Goal: Use online tool/utility: Utilize a website feature to perform a specific function

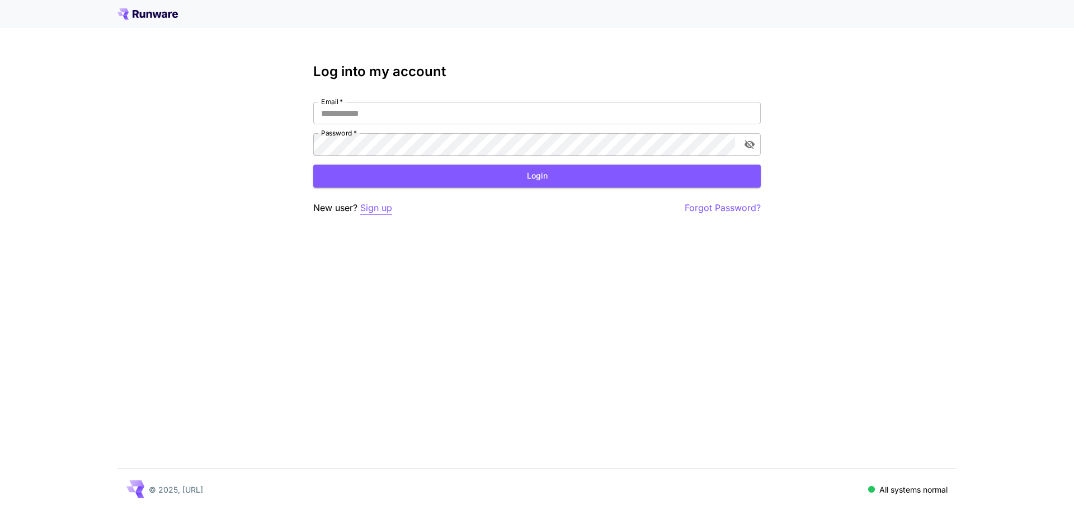
click at [378, 202] on p "Sign up" at bounding box center [376, 208] width 32 height 14
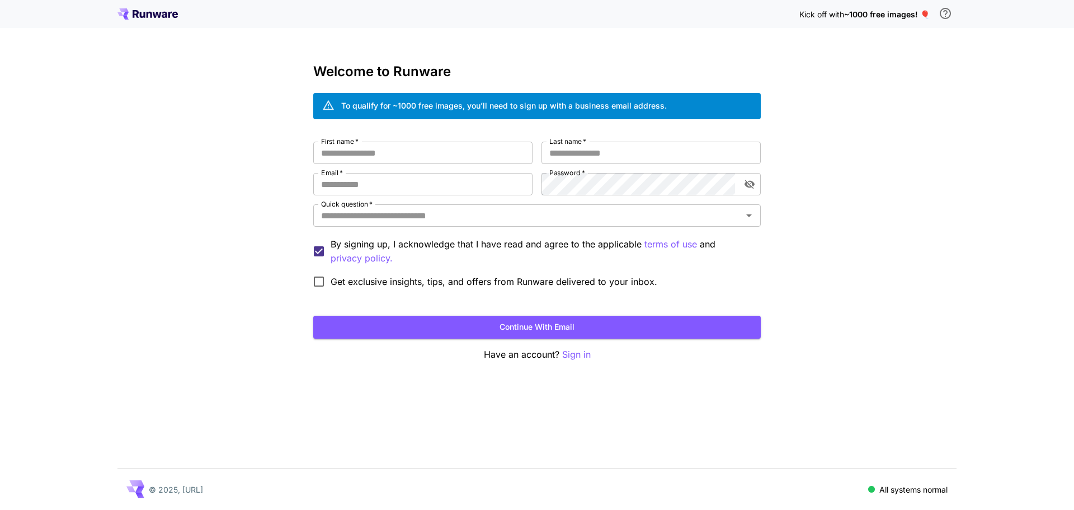
click at [391, 139] on div "Welcome to Runware To qualify for ~1000 free images, you’ll need to sign up wit…" at bounding box center [536, 213] width 447 height 298
click at [389, 150] on input "First name   *" at bounding box center [422, 153] width 219 height 22
type input "*****"
type input "***"
paste input "**********"
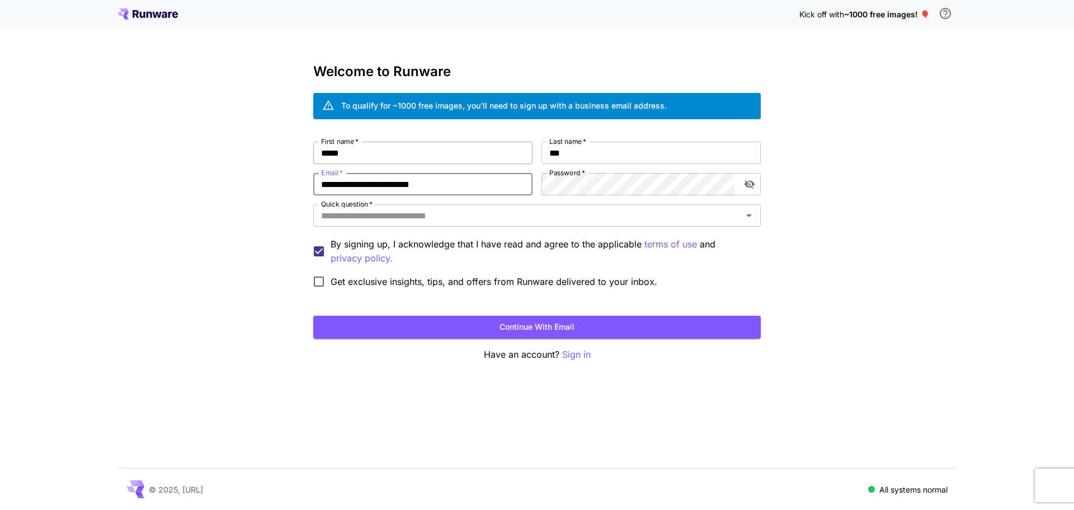
type input "**********"
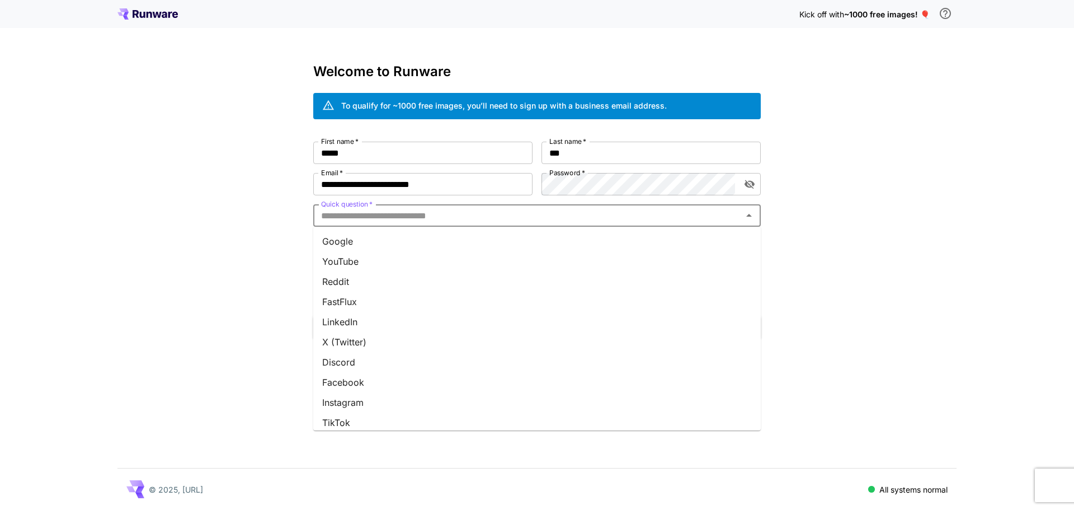
click at [407, 207] on input "Quick question   *" at bounding box center [528, 215] width 422 height 16
click at [385, 244] on li "Google" at bounding box center [536, 241] width 447 height 20
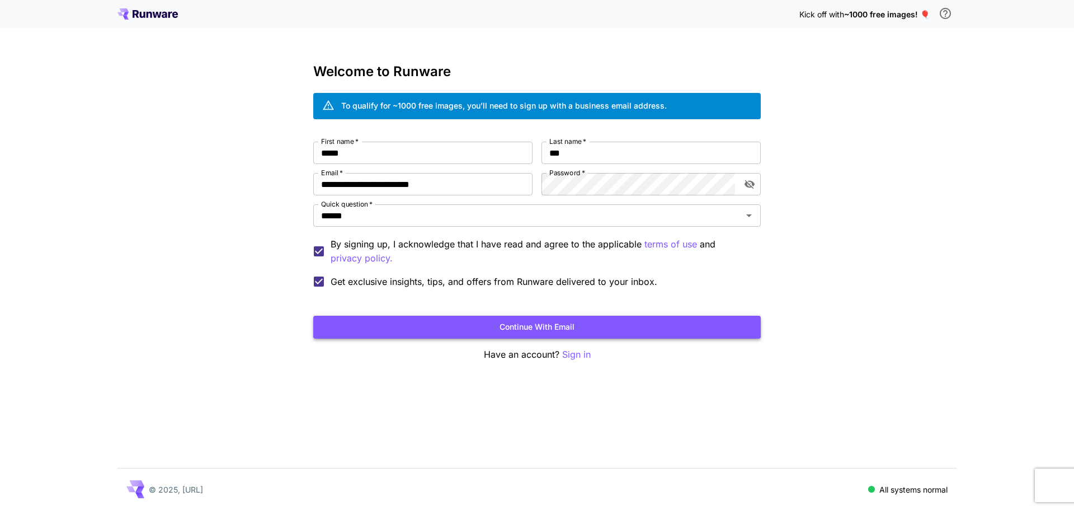
click at [408, 326] on button "Continue with email" at bounding box center [536, 326] width 447 height 23
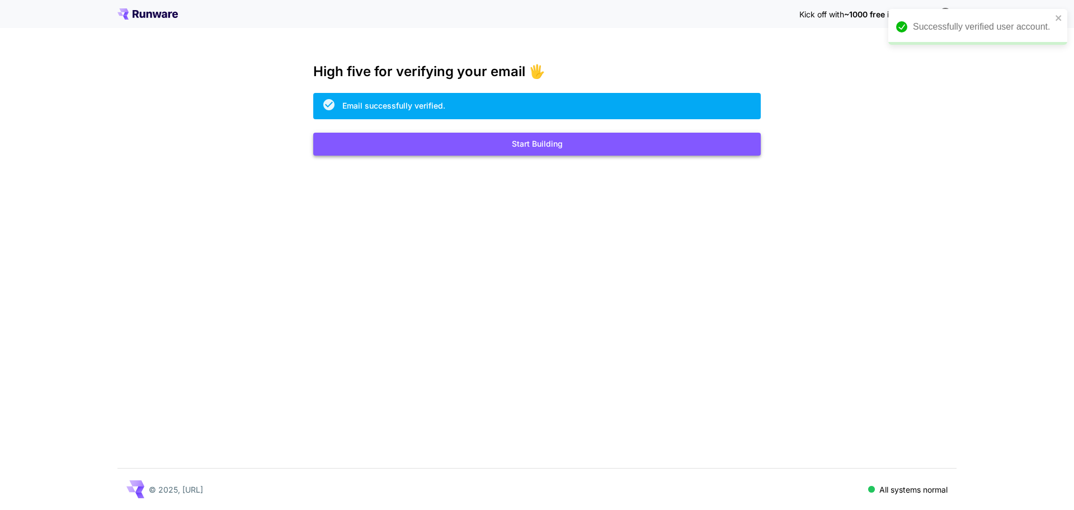
click at [530, 138] on button "Start Building" at bounding box center [536, 144] width 447 height 23
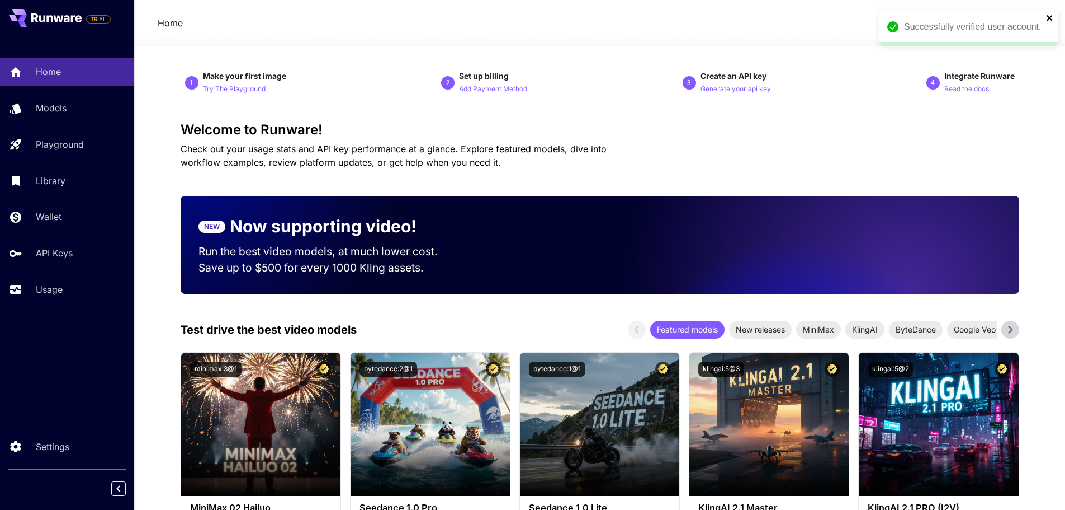
click at [1050, 20] on icon "close" at bounding box center [1050, 17] width 8 height 9
click at [951, 25] on span "credits left" at bounding box center [967, 23] width 39 height 10
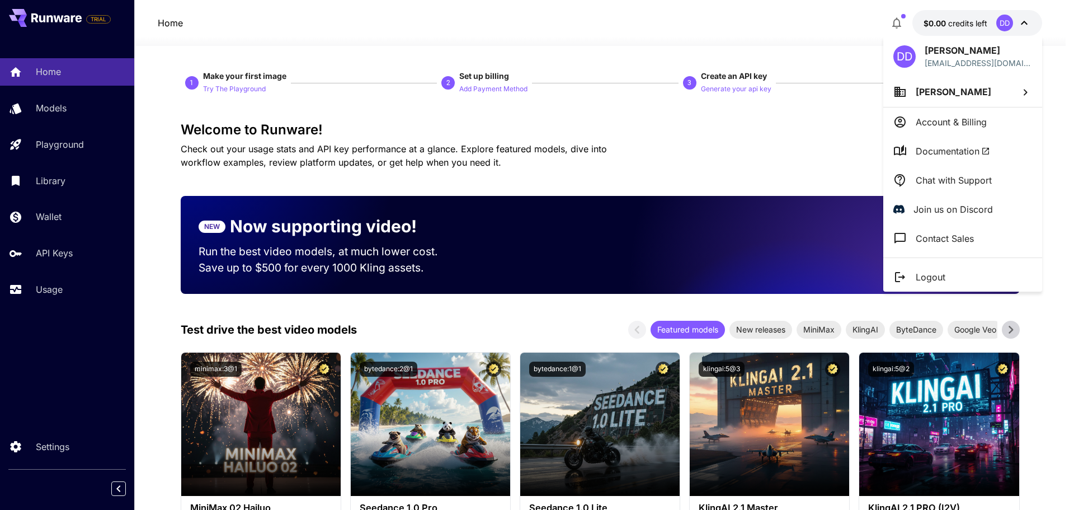
click at [947, 25] on div at bounding box center [537, 255] width 1074 height 510
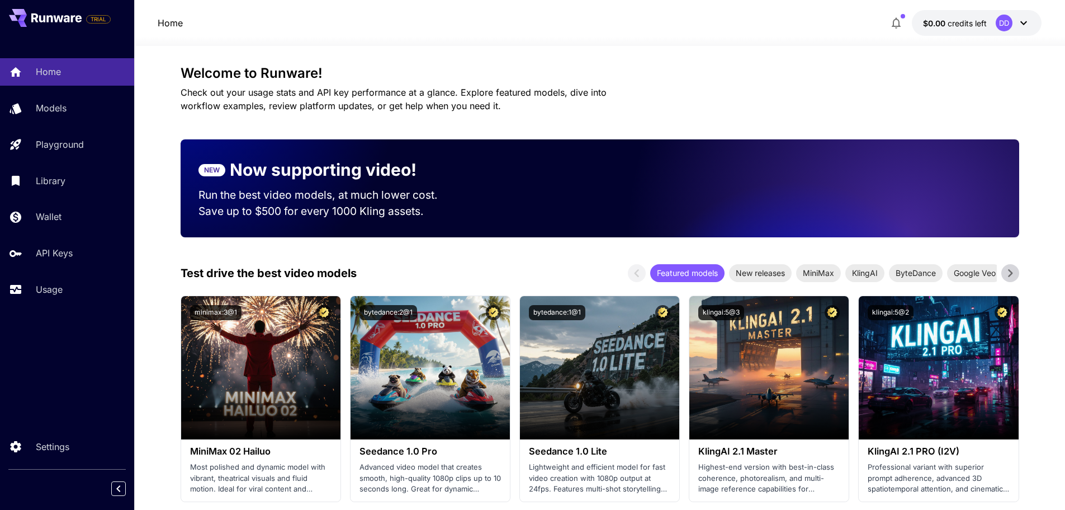
scroll to position [56, 0]
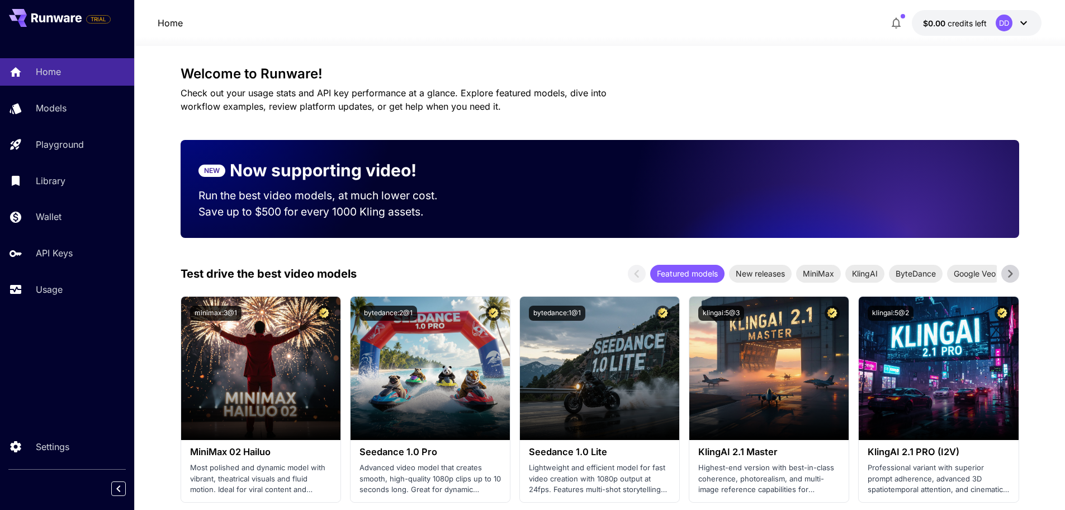
click at [452, 206] on p "Save up to $500 for every 1000 Kling assets." at bounding box center [329, 212] width 261 height 16
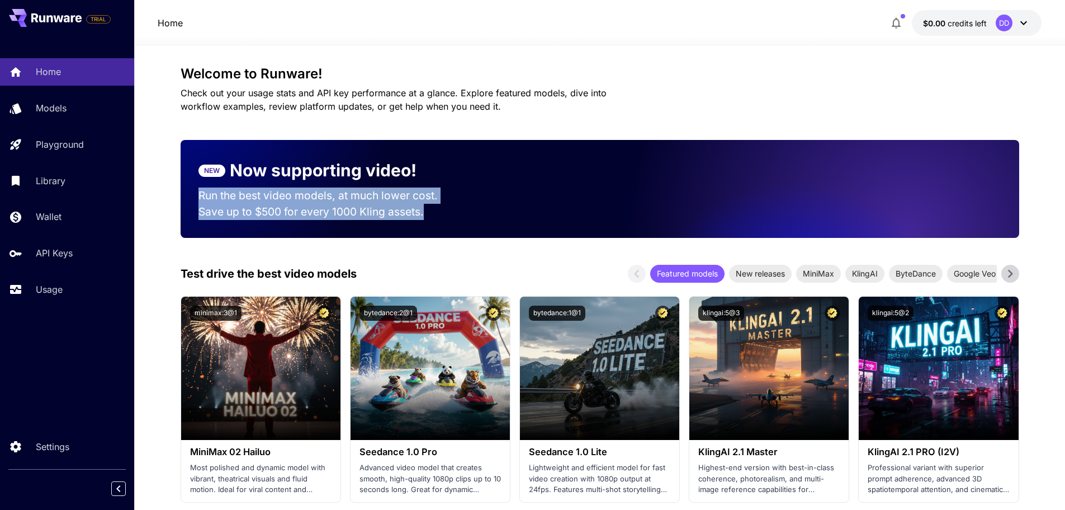
drag, startPoint x: 466, startPoint y: 207, endPoint x: 255, endPoint y: 185, distance: 212.0
drag, startPoint x: 443, startPoint y: 196, endPoint x: 543, endPoint y: 164, distance: 104.4
click at [444, 196] on p "Run the best video models, at much lower cost." at bounding box center [329, 195] width 261 height 16
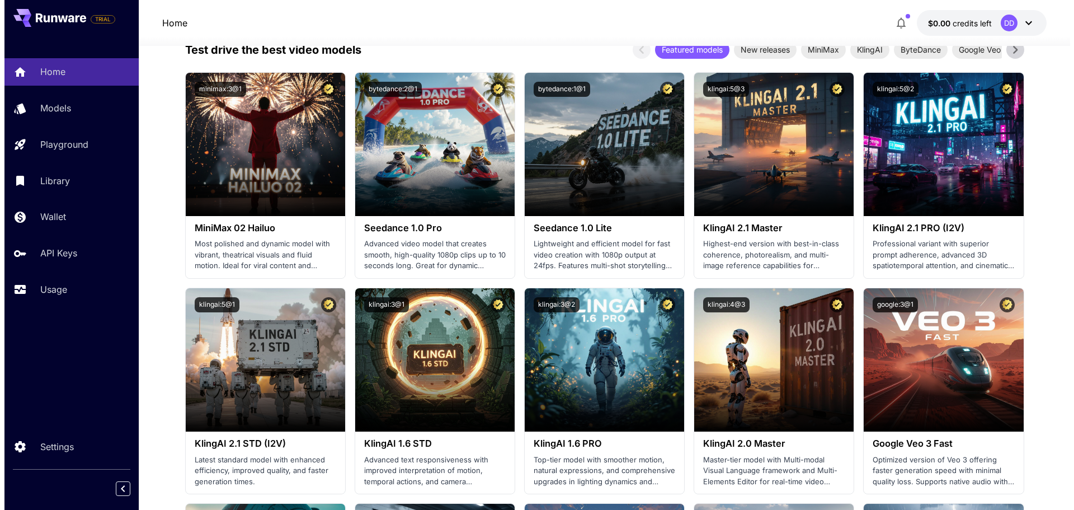
scroll to position [0, 0]
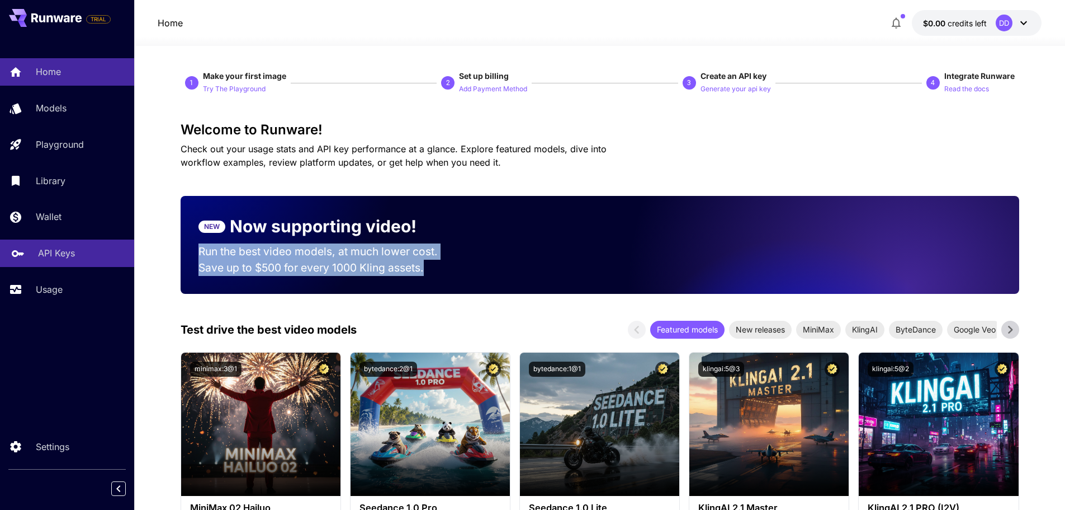
click at [24, 257] on link "API Keys" at bounding box center [67, 252] width 134 height 27
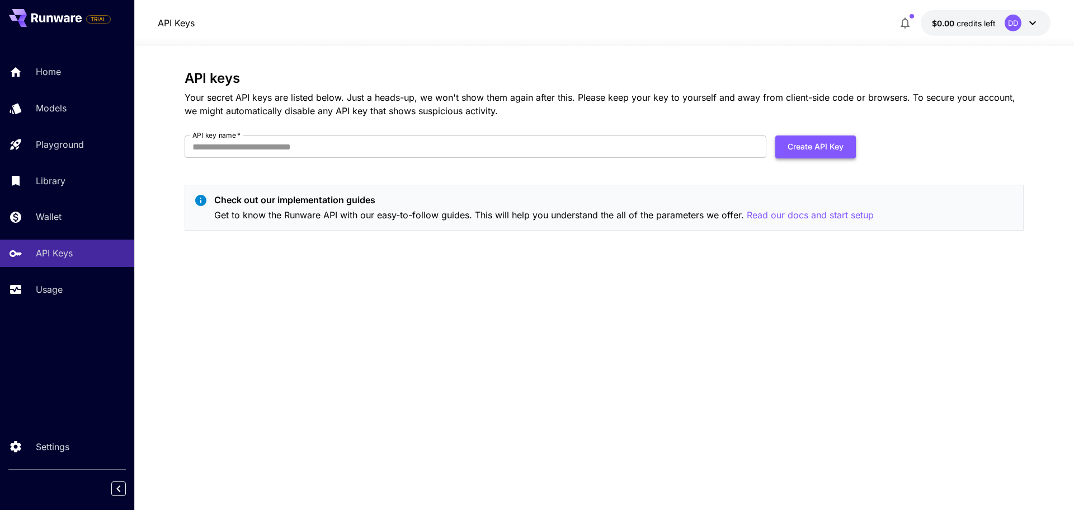
click at [795, 149] on button "Create API Key" at bounding box center [815, 146] width 81 height 23
click at [289, 144] on input "API key name   *" at bounding box center [476, 146] width 582 height 22
type input "*********"
click at [796, 146] on button "Create API Key" at bounding box center [815, 146] width 81 height 23
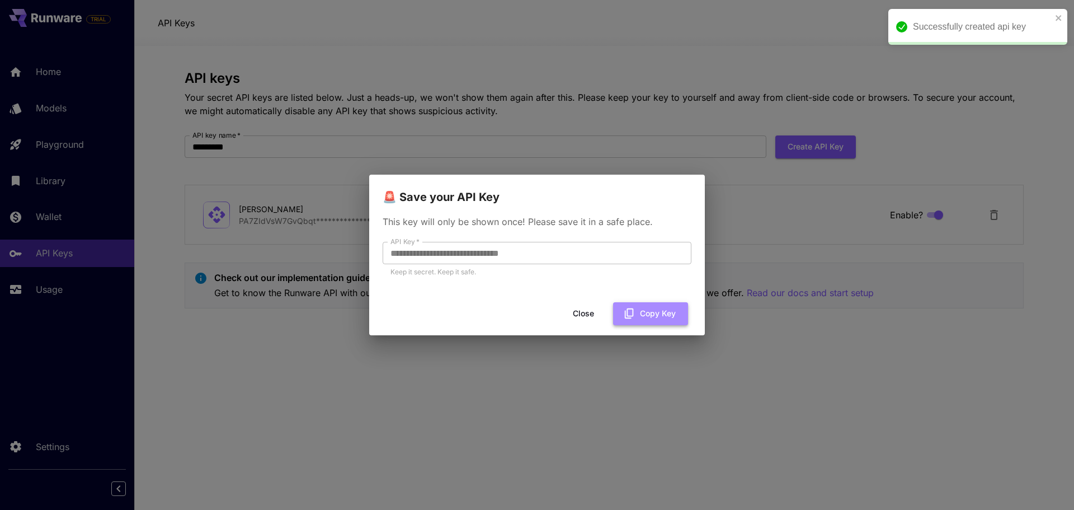
click at [655, 308] on button "Copy Key" at bounding box center [650, 313] width 75 height 23
click at [553, 384] on div "**********" at bounding box center [537, 255] width 1074 height 510
click at [589, 310] on button "Close" at bounding box center [592, 313] width 50 height 23
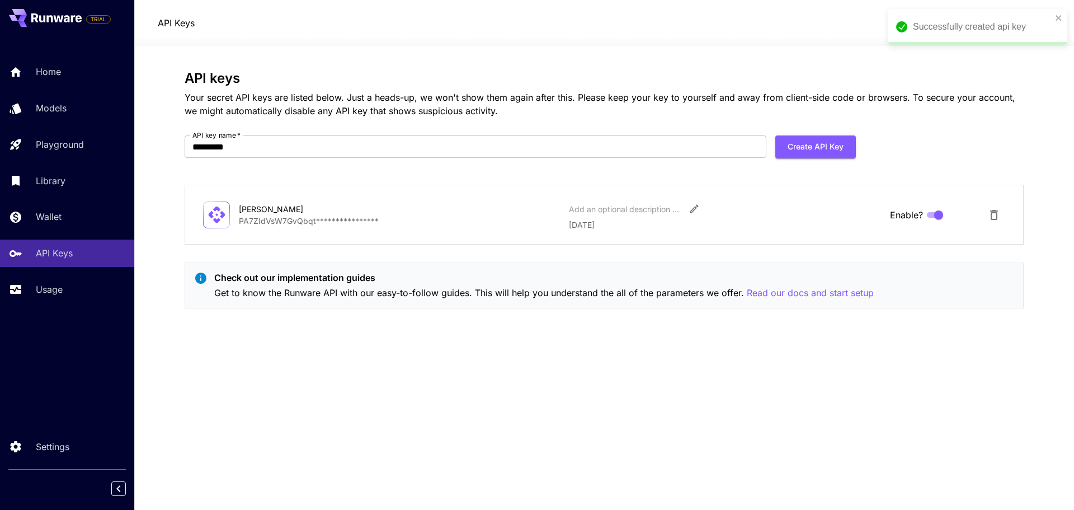
click at [382, 295] on p "Get to know the Runware API with our easy-to-follow guides. This will help you …" at bounding box center [543, 293] width 659 height 14
click at [90, 216] on div "Wallet" at bounding box center [81, 216] width 87 height 13
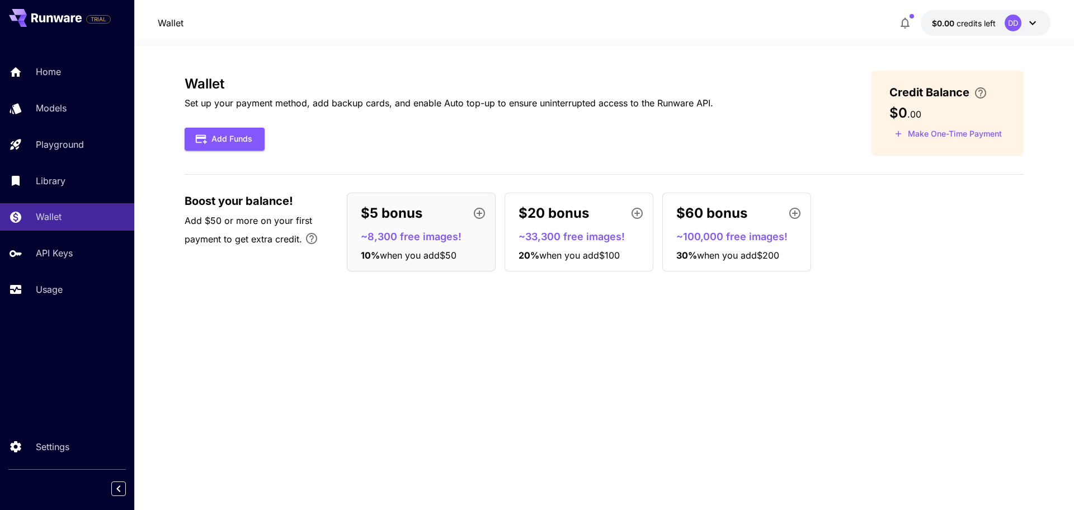
click at [424, 215] on div "$5 bonus" at bounding box center [426, 213] width 130 height 22
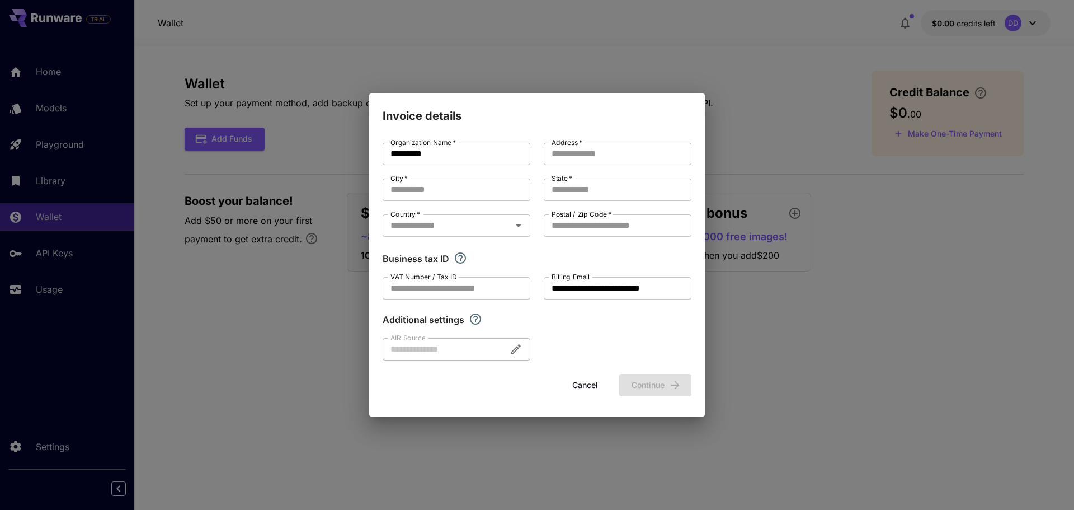
click at [426, 169] on div "**********" at bounding box center [537, 252] width 309 height 218
click at [253, 253] on div "**********" at bounding box center [537, 255] width 1074 height 510
click at [425, 190] on input "City   *" at bounding box center [457, 189] width 148 height 22
click at [398, 237] on div "Country   * Country   *" at bounding box center [457, 226] width 148 height 24
click at [590, 225] on input "Postal / Zip Code   *" at bounding box center [618, 225] width 148 height 22
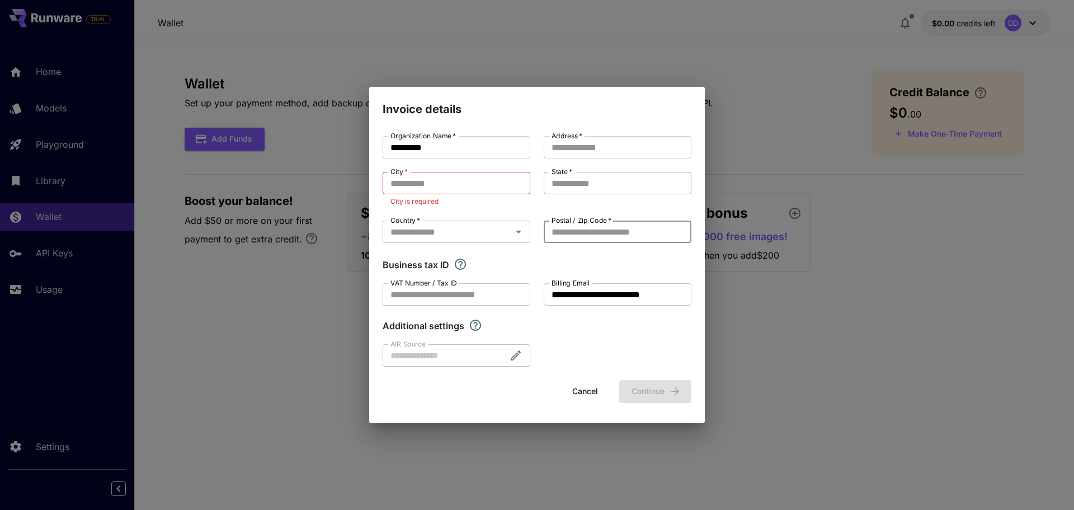
click at [579, 182] on input "State   *" at bounding box center [618, 183] width 148 height 22
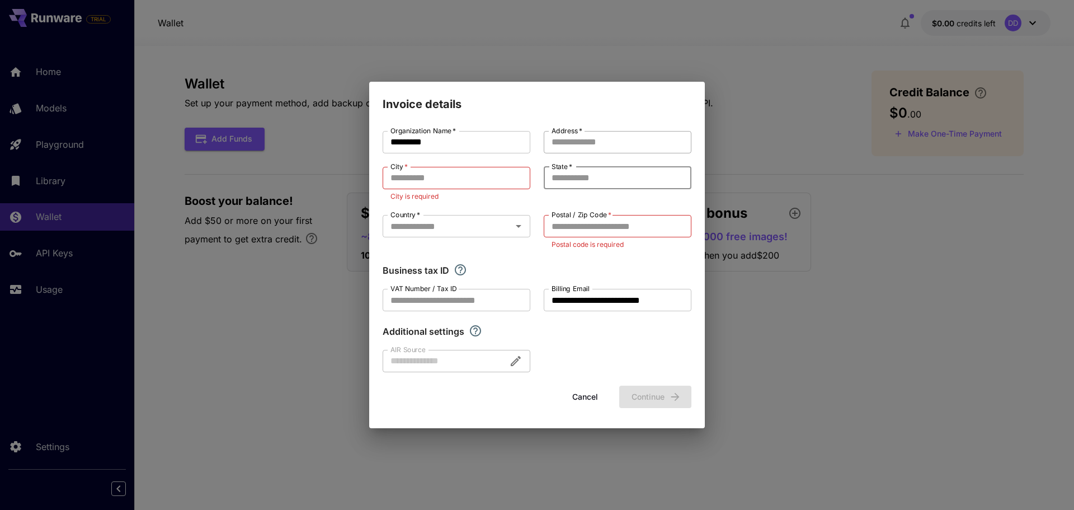
click at [612, 134] on input "Address   *" at bounding box center [618, 142] width 148 height 22
click at [471, 292] on div "**********" at bounding box center [537, 251] width 309 height 241
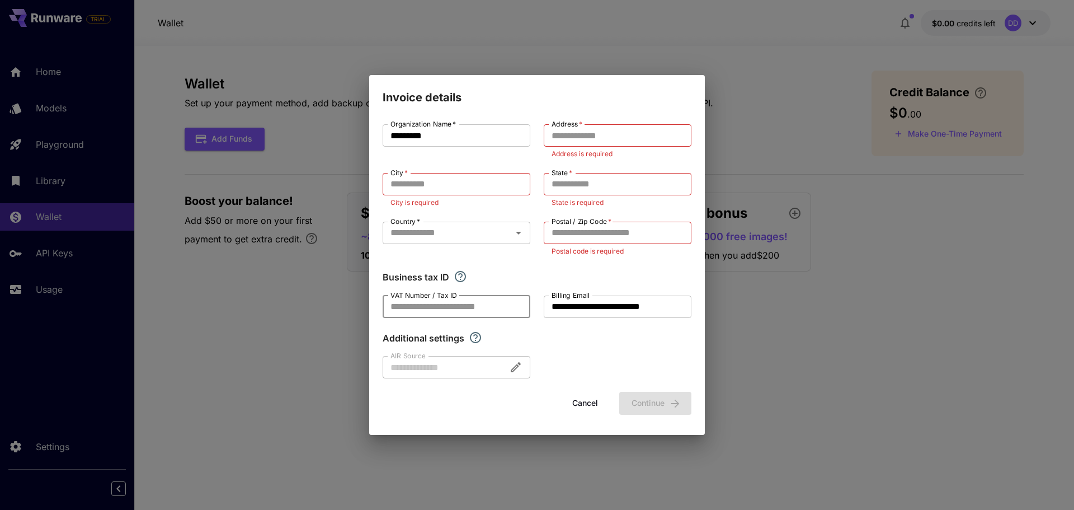
click at [587, 400] on button "Cancel" at bounding box center [585, 403] width 50 height 23
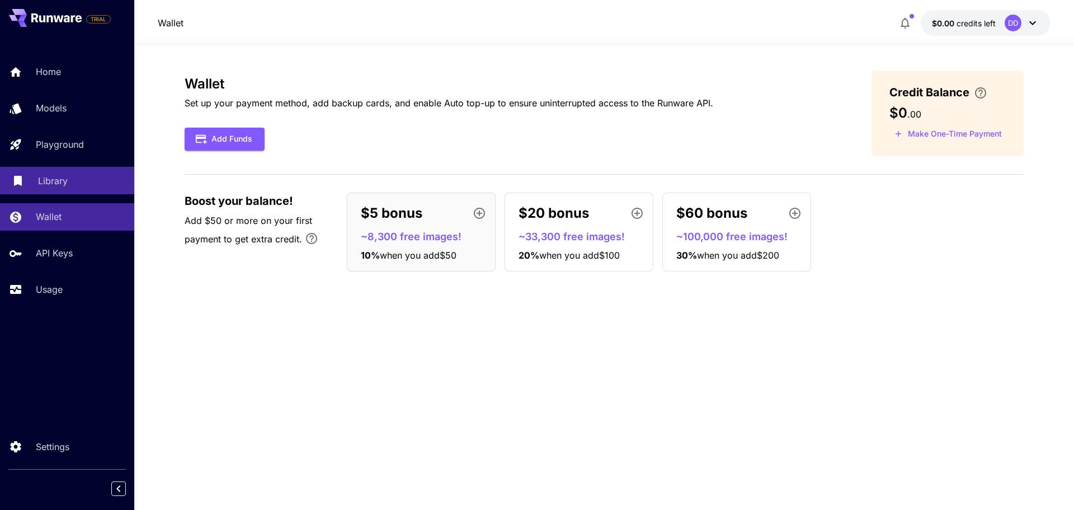
click at [31, 173] on link "Library" at bounding box center [67, 180] width 134 height 27
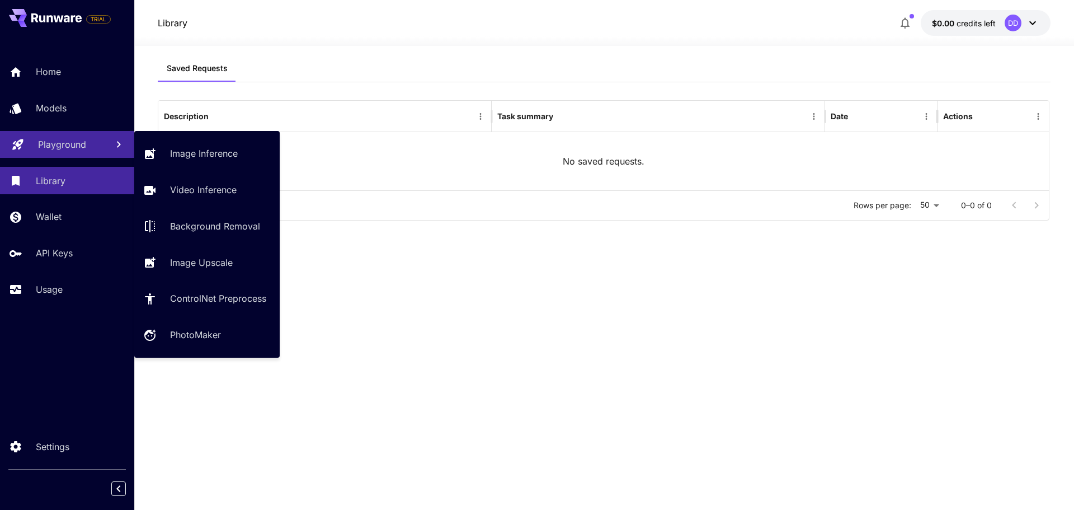
click at [89, 144] on div "Playground" at bounding box center [68, 144] width 60 height 13
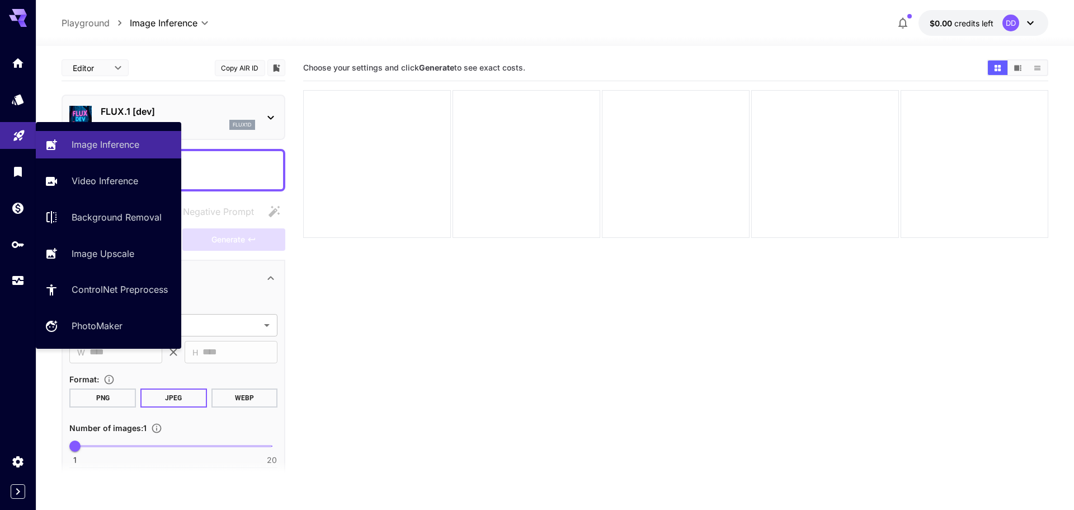
click at [513, 327] on section "Choose your settings and click Generate to see exact costs." at bounding box center [675, 310] width 744 height 510
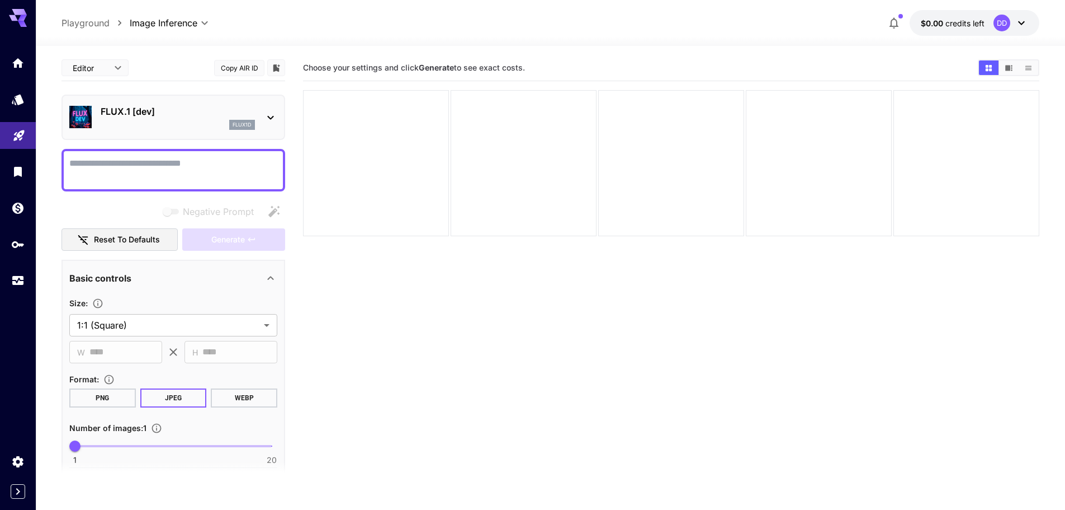
click at [206, 112] on p "FLUX.1 [dev]" at bounding box center [178, 111] width 154 height 13
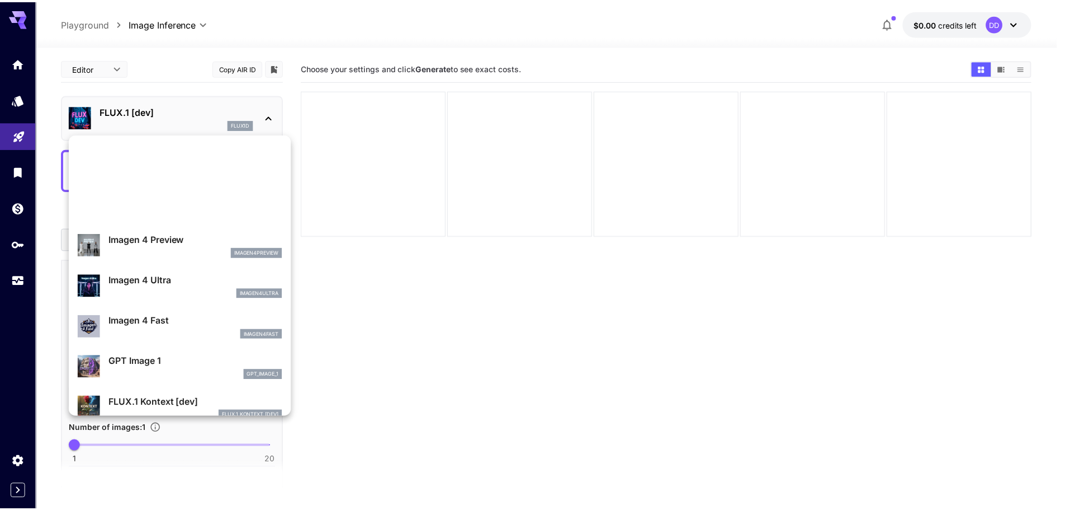
scroll to position [393, 0]
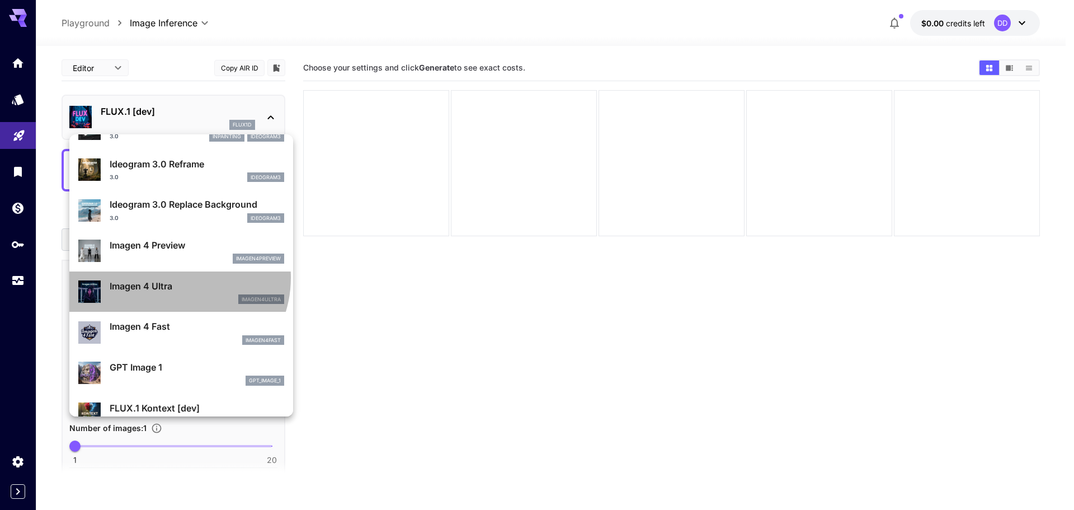
click at [174, 277] on div "Imagen 4 Ultra imagen4ultra" at bounding box center [181, 292] width 206 height 34
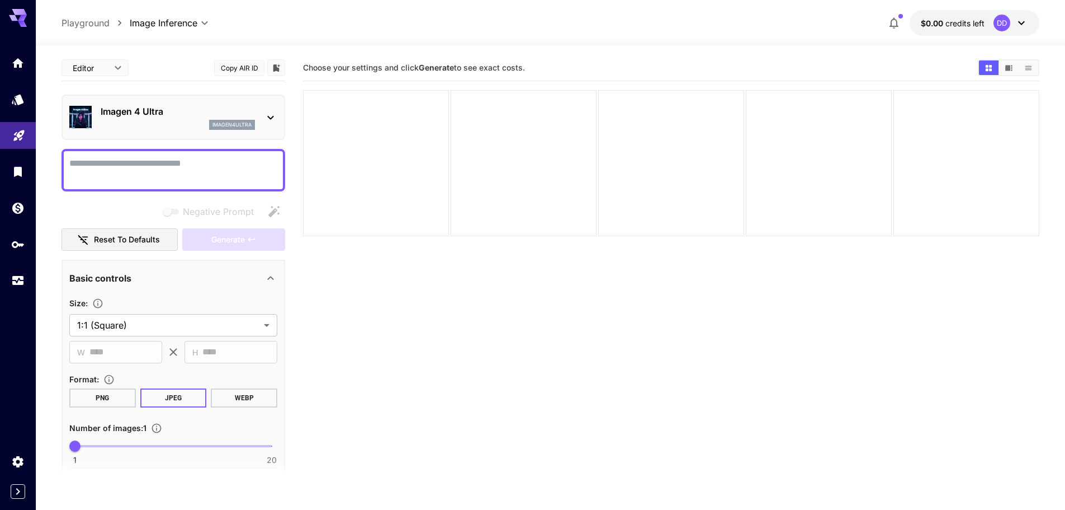
click at [460, 337] on section "Choose your settings and click Generate to see exact costs." at bounding box center [671, 310] width 737 height 510
click at [159, 160] on textarea "Negative Prompt" at bounding box center [173, 170] width 208 height 27
click at [164, 161] on textarea "Negative Prompt" at bounding box center [173, 170] width 208 height 27
click at [522, 338] on section "Choose your settings and click Generate to see exact costs." at bounding box center [671, 310] width 737 height 510
click at [791, 419] on section "Choose your settings and click Generate to see exact costs." at bounding box center [671, 310] width 737 height 510
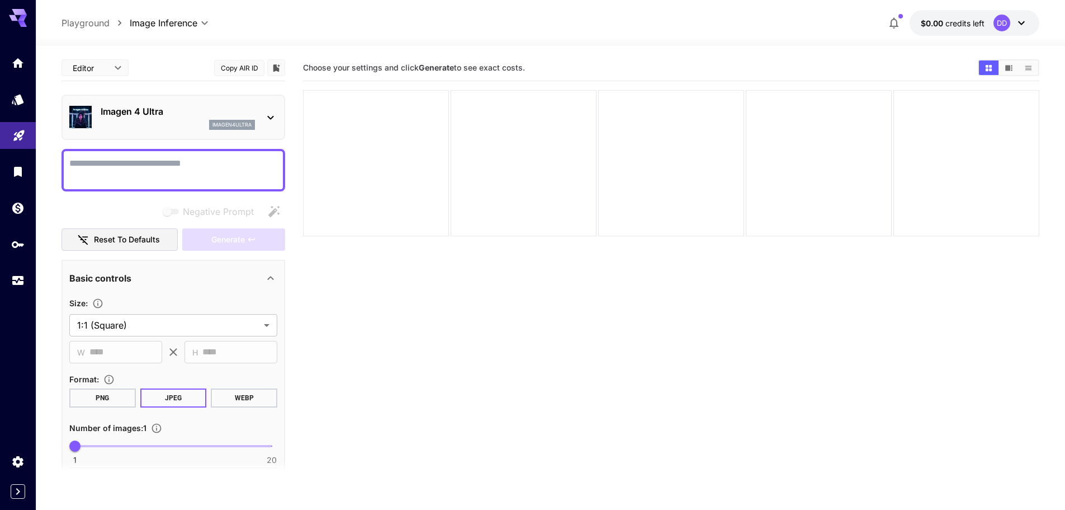
click at [380, 376] on section "Choose your settings and click Generate to see exact costs." at bounding box center [671, 310] width 737 height 510
drag, startPoint x: 163, startPoint y: 167, endPoint x: 134, endPoint y: 182, distance: 32.8
click at [159, 171] on textarea "Negative Prompt" at bounding box center [173, 170] width 208 height 27
click at [86, 155] on div "**********" at bounding box center [174, 170] width 224 height 43
click at [90, 162] on textarea "**********" at bounding box center [173, 170] width 208 height 27
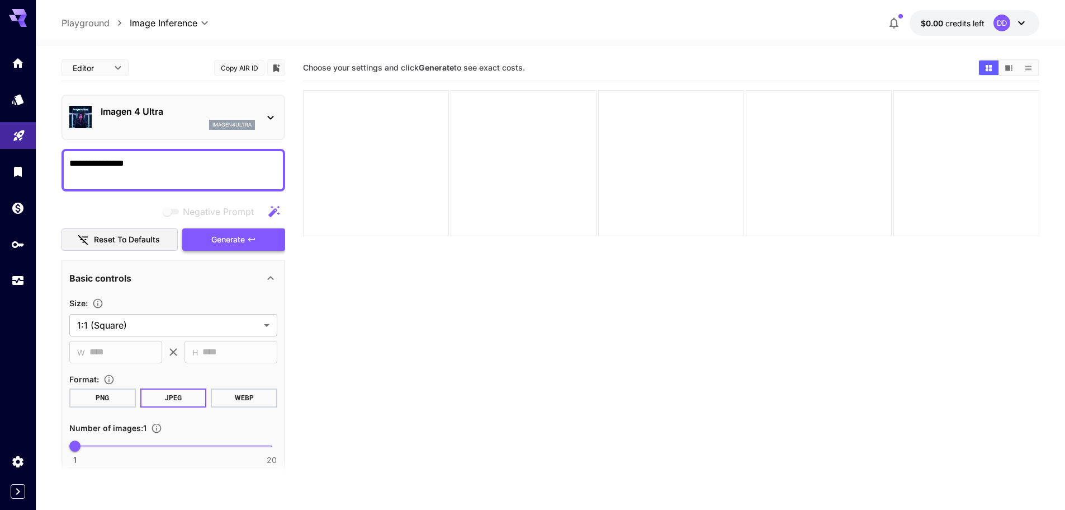
type textarea "**********"
click at [228, 232] on button "Generate" at bounding box center [233, 239] width 103 height 23
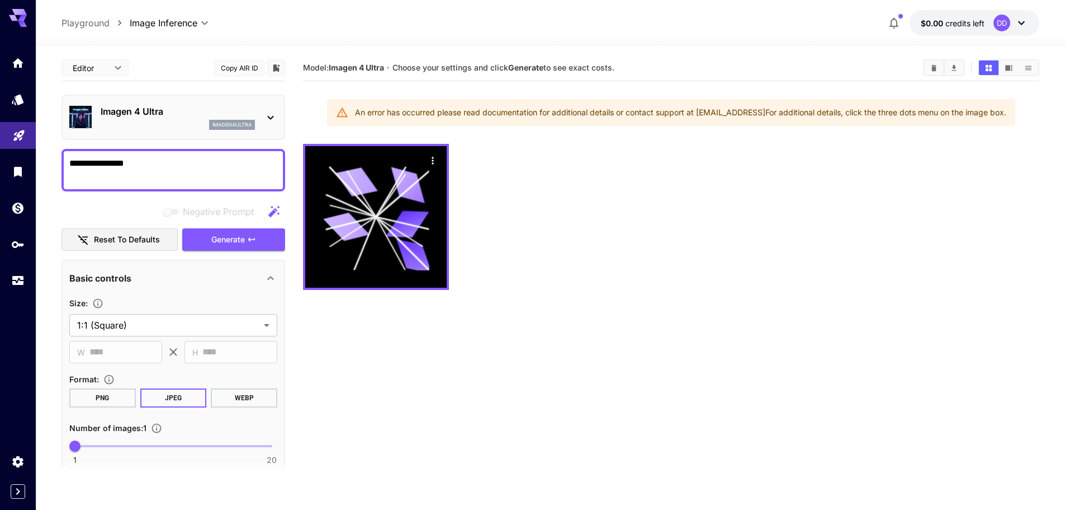
click at [654, 111] on div "An error has occurred please read documentation for additional details or conta…" at bounding box center [681, 112] width 652 height 20
drag, startPoint x: 980, startPoint y: 114, endPoint x: 652, endPoint y: 114, distance: 327.7
click at [656, 114] on div "An error has occurred please read documentation for additional details or conta…" at bounding box center [681, 112] width 652 height 20
click at [618, 185] on div at bounding box center [671, 217] width 737 height 146
